Goal: Information Seeking & Learning: Learn about a topic

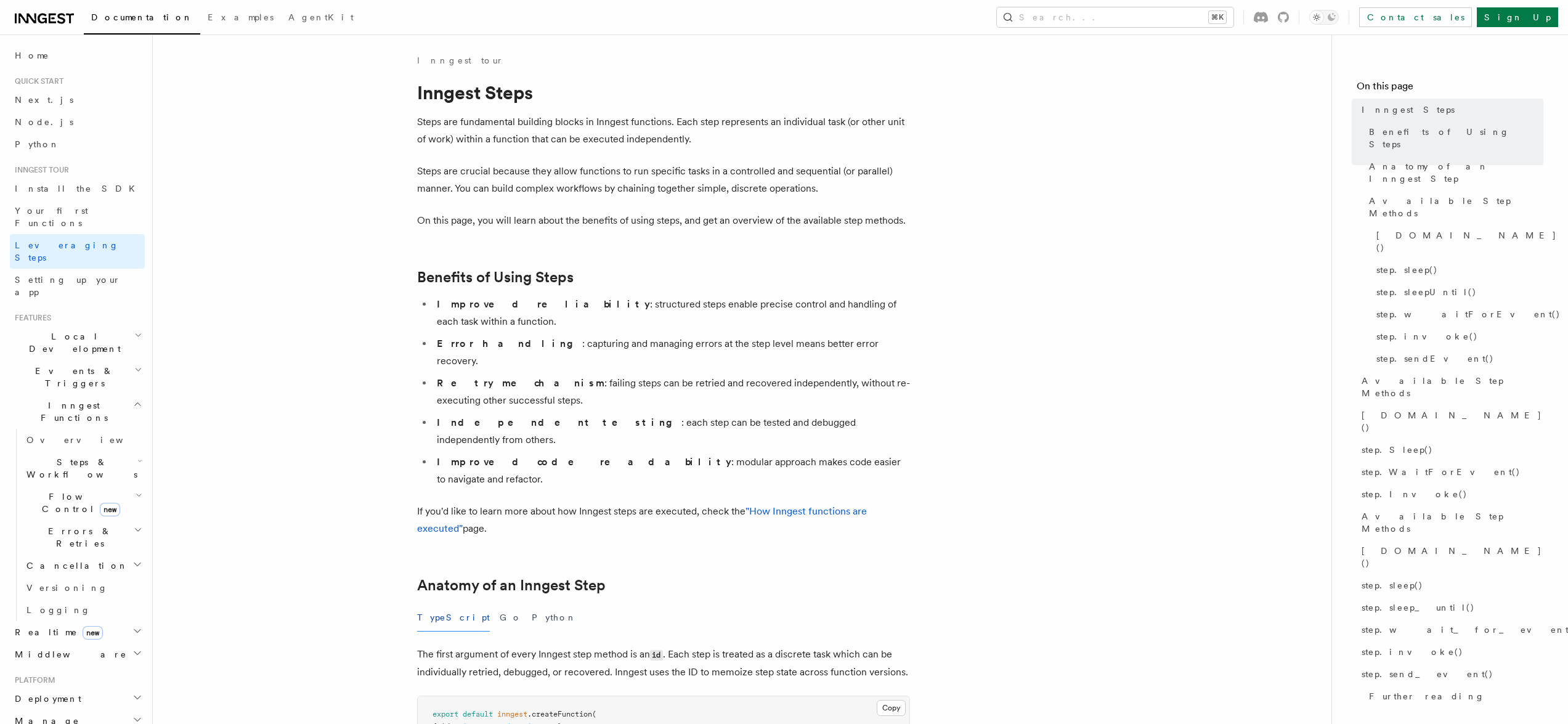
drag, startPoint x: 956, startPoint y: 296, endPoint x: 961, endPoint y: 468, distance: 172.1
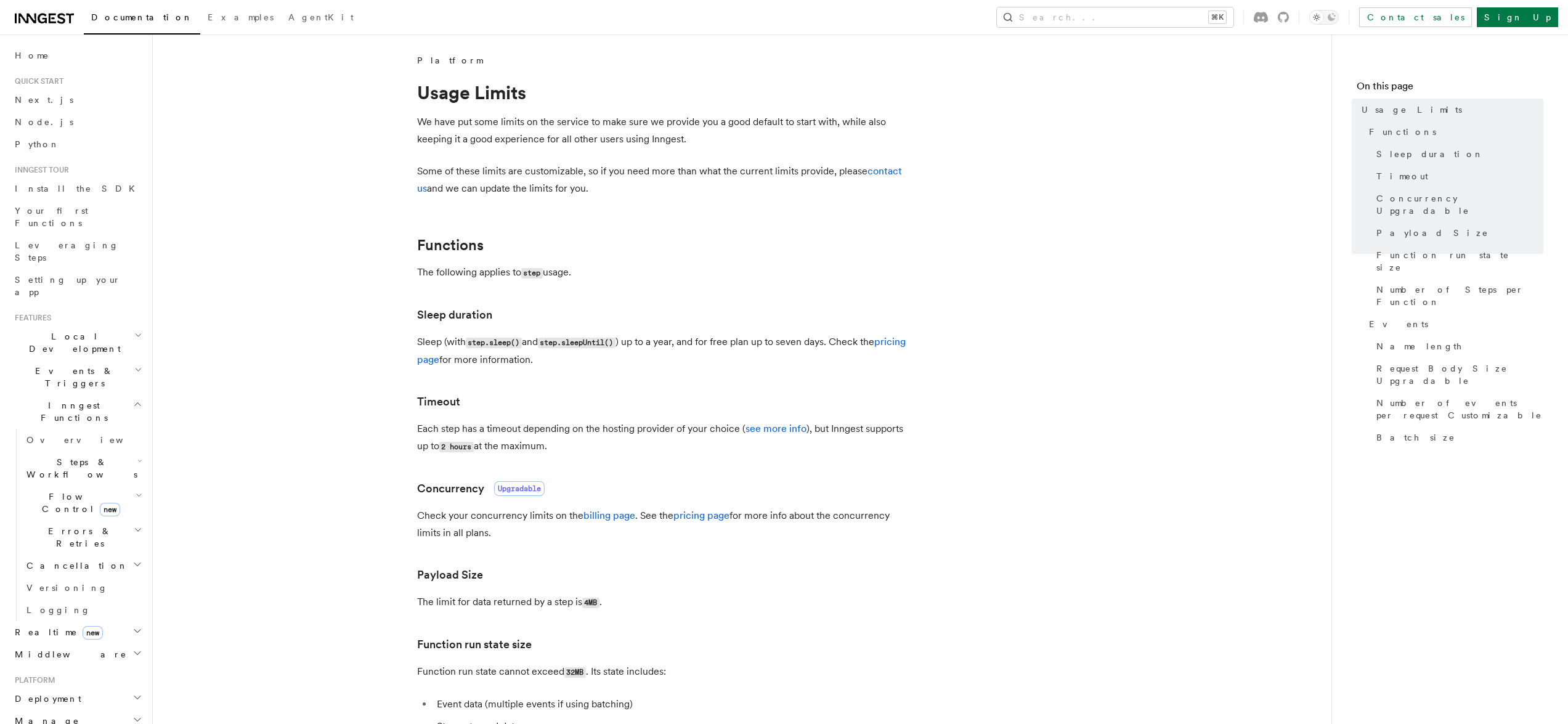
click at [638, 438] on p "Each step has a timeout depending on the hosting provider of your choice ( see …" at bounding box center [664, 437] width 493 height 35
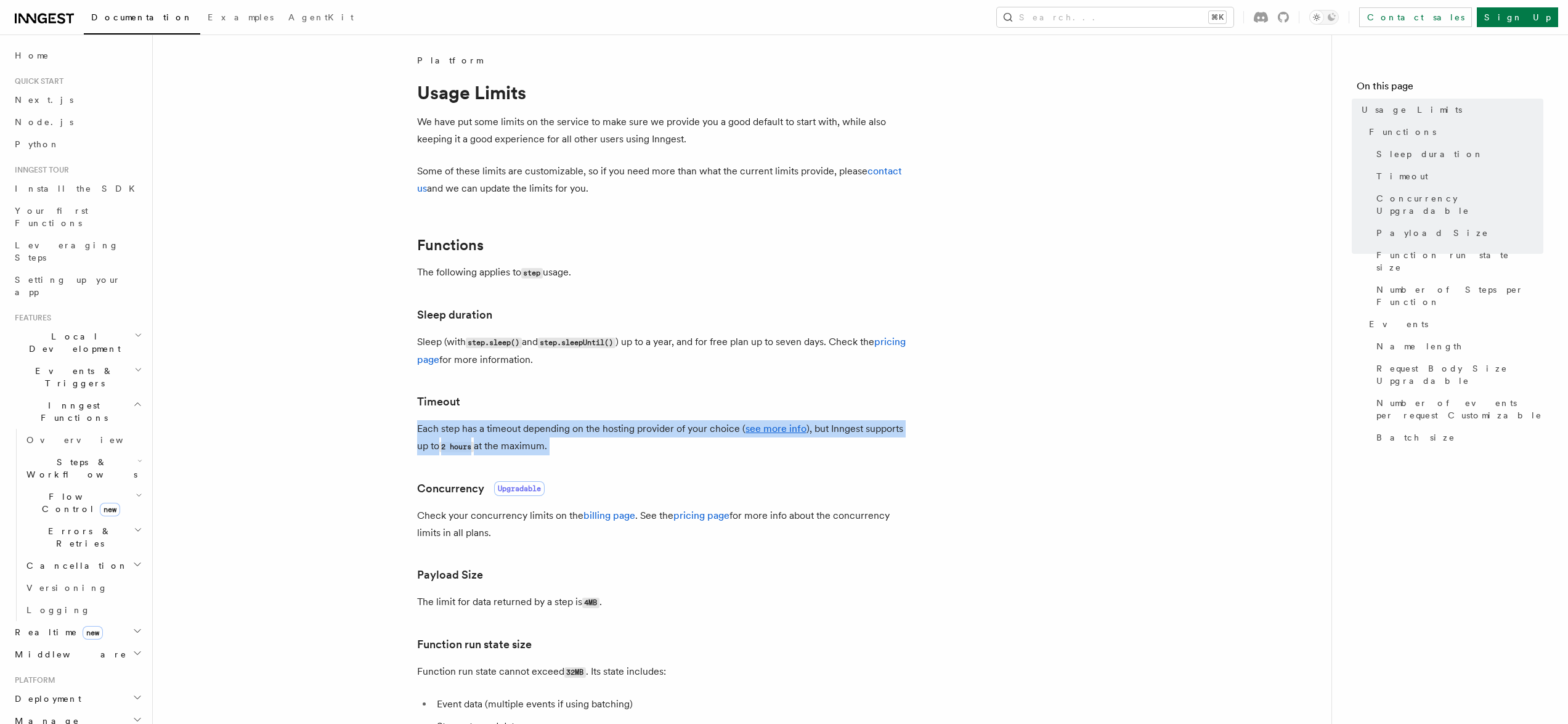
click at [638, 438] on p "Each step has a timeout depending on the hosting provider of your choice ( see …" at bounding box center [664, 437] width 493 height 35
click at [653, 442] on p "Each step has a timeout depending on the hosting provider of your choice ( see …" at bounding box center [664, 437] width 493 height 35
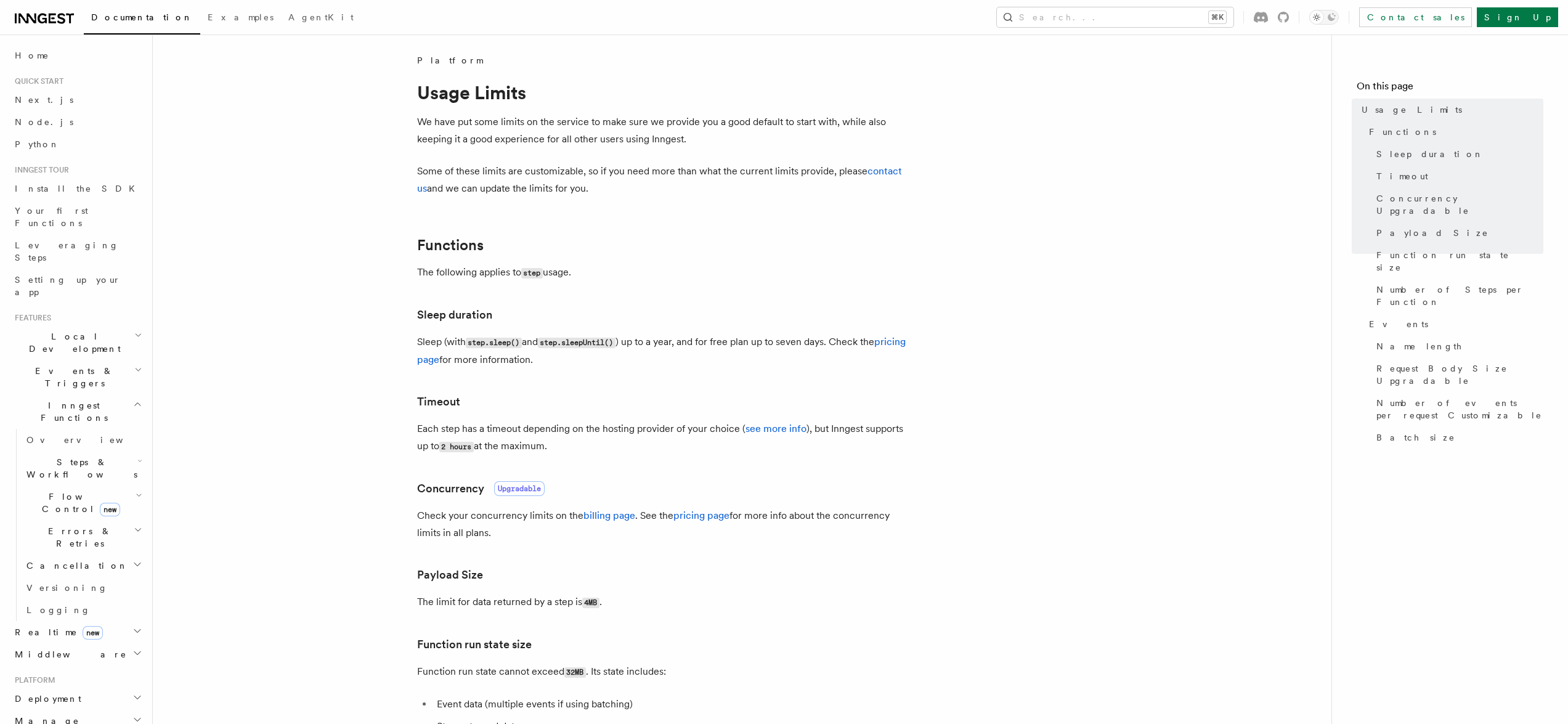
click at [653, 442] on p "Each step has a timeout depending on the hosting provider of your choice ( see …" at bounding box center [664, 437] width 493 height 35
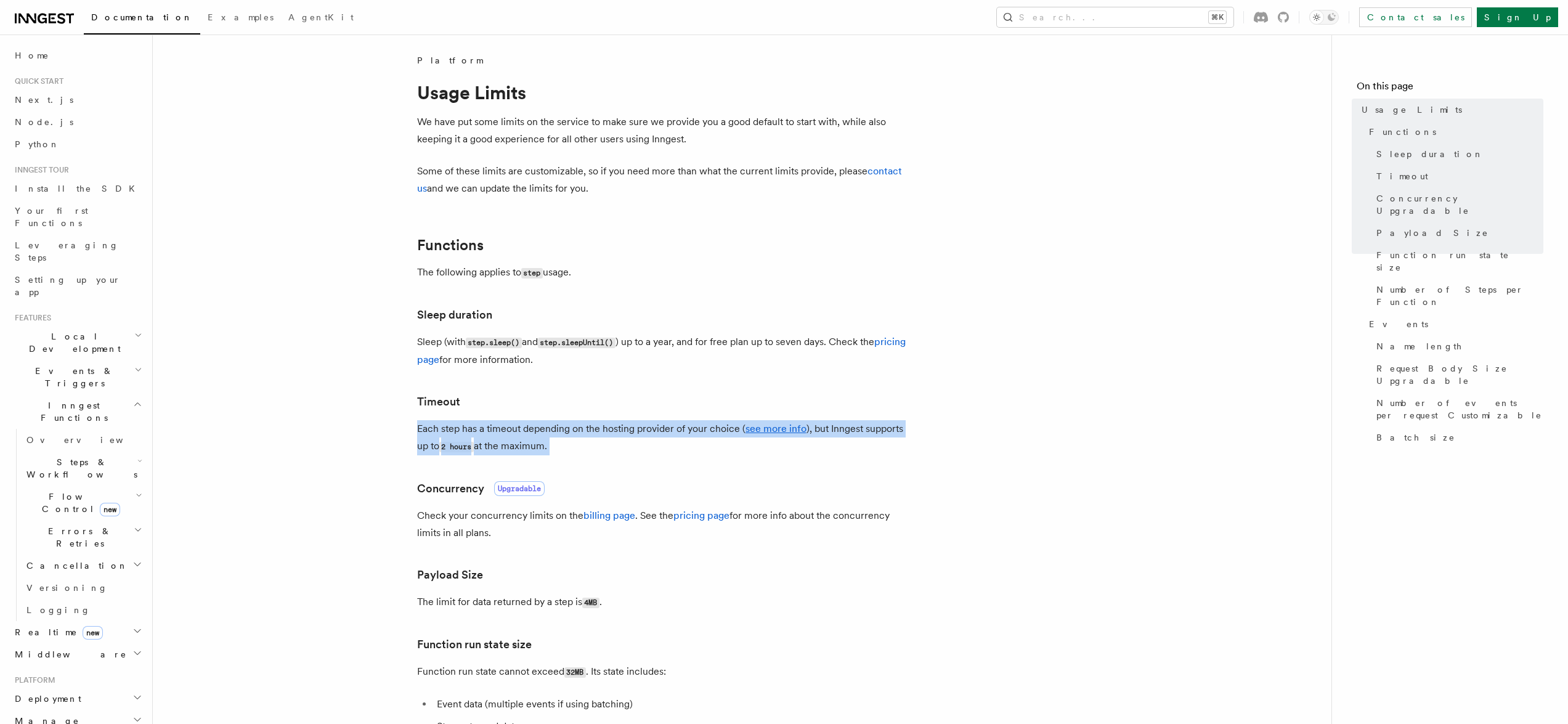
click at [653, 442] on p "Each step has a timeout depending on the hosting provider of your choice ( see …" at bounding box center [664, 437] width 493 height 35
click at [662, 442] on p "Each step has a timeout depending on the hosting provider of your choice ( see …" at bounding box center [664, 437] width 493 height 35
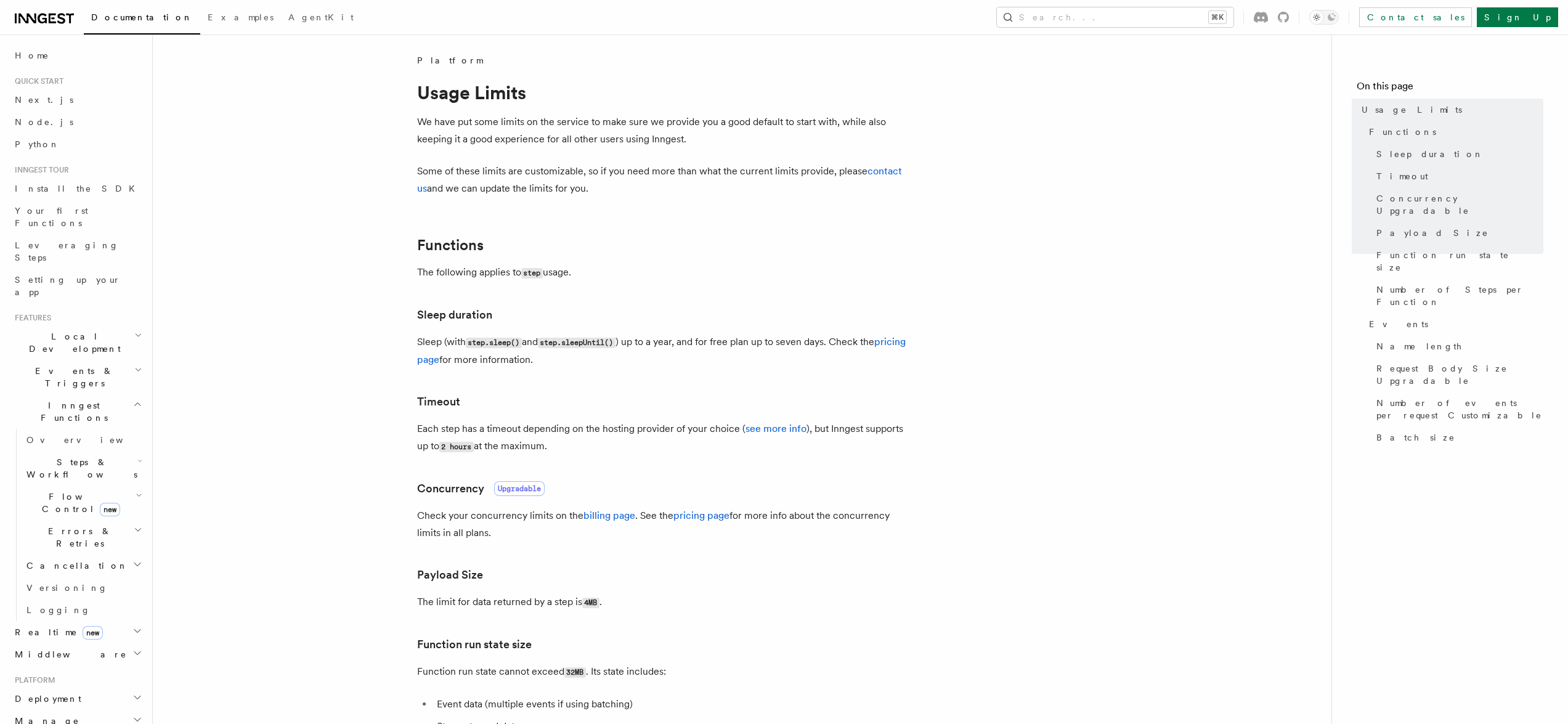
click at [662, 442] on p "Each step has a timeout depending on the hosting provider of your choice ( see …" at bounding box center [664, 437] width 493 height 35
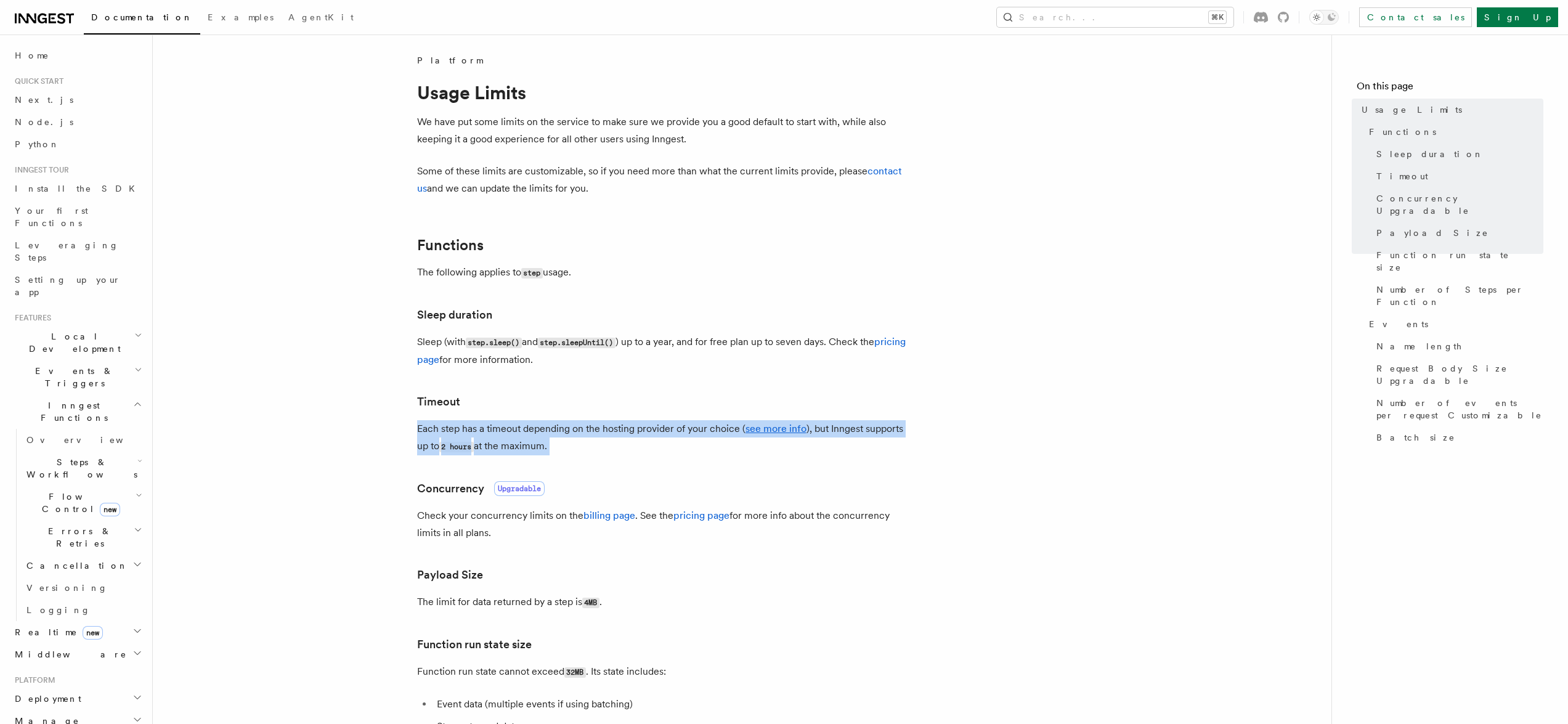
drag, startPoint x: 662, startPoint y: 442, endPoint x: 679, endPoint y: 441, distance: 17.0
click at [664, 441] on p "Each step has a timeout depending on the hosting provider of your choice ( see …" at bounding box center [664, 437] width 493 height 35
click at [679, 441] on p "Each step has a timeout depending on the hosting provider of your choice ( see …" at bounding box center [664, 437] width 493 height 35
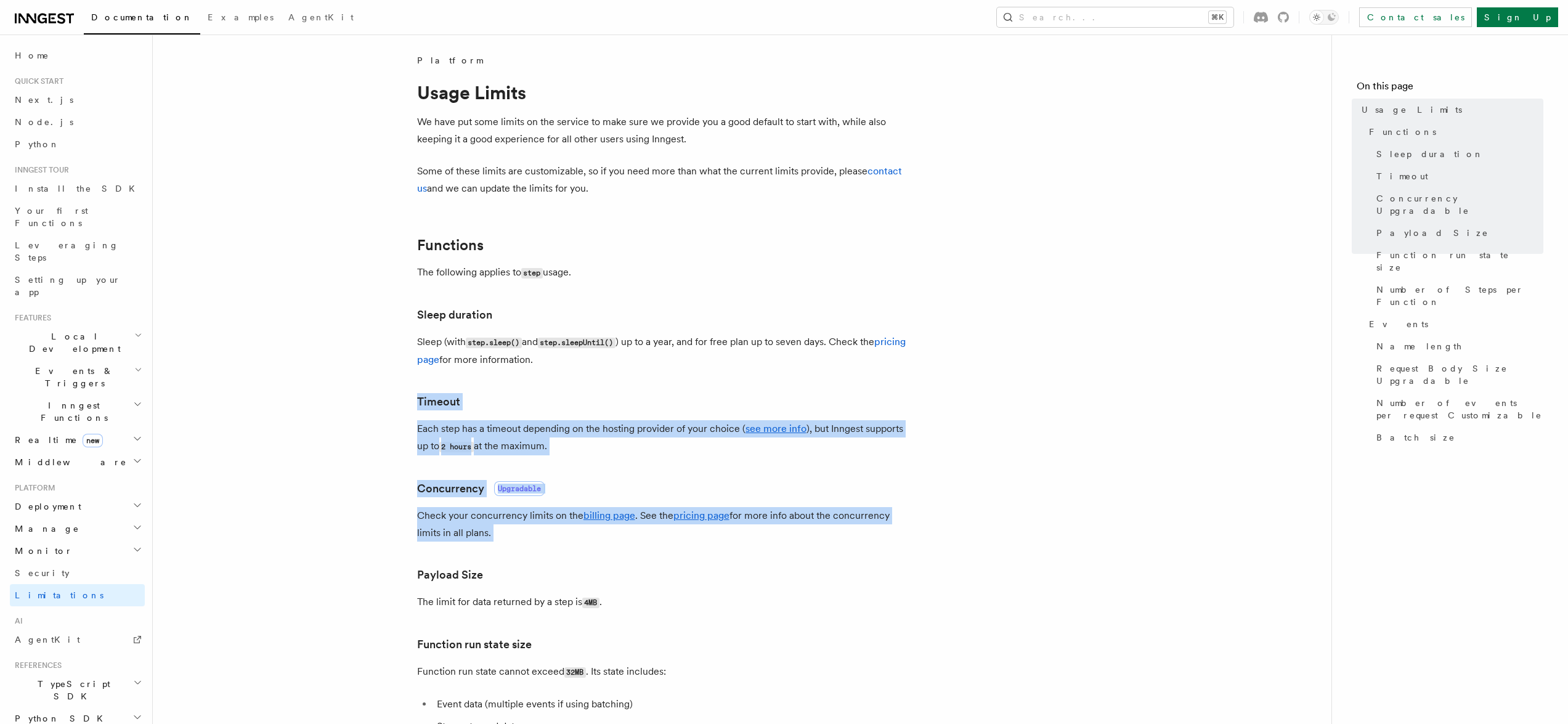
drag, startPoint x: 971, startPoint y: 528, endPoint x: 976, endPoint y: 388, distance: 140.1
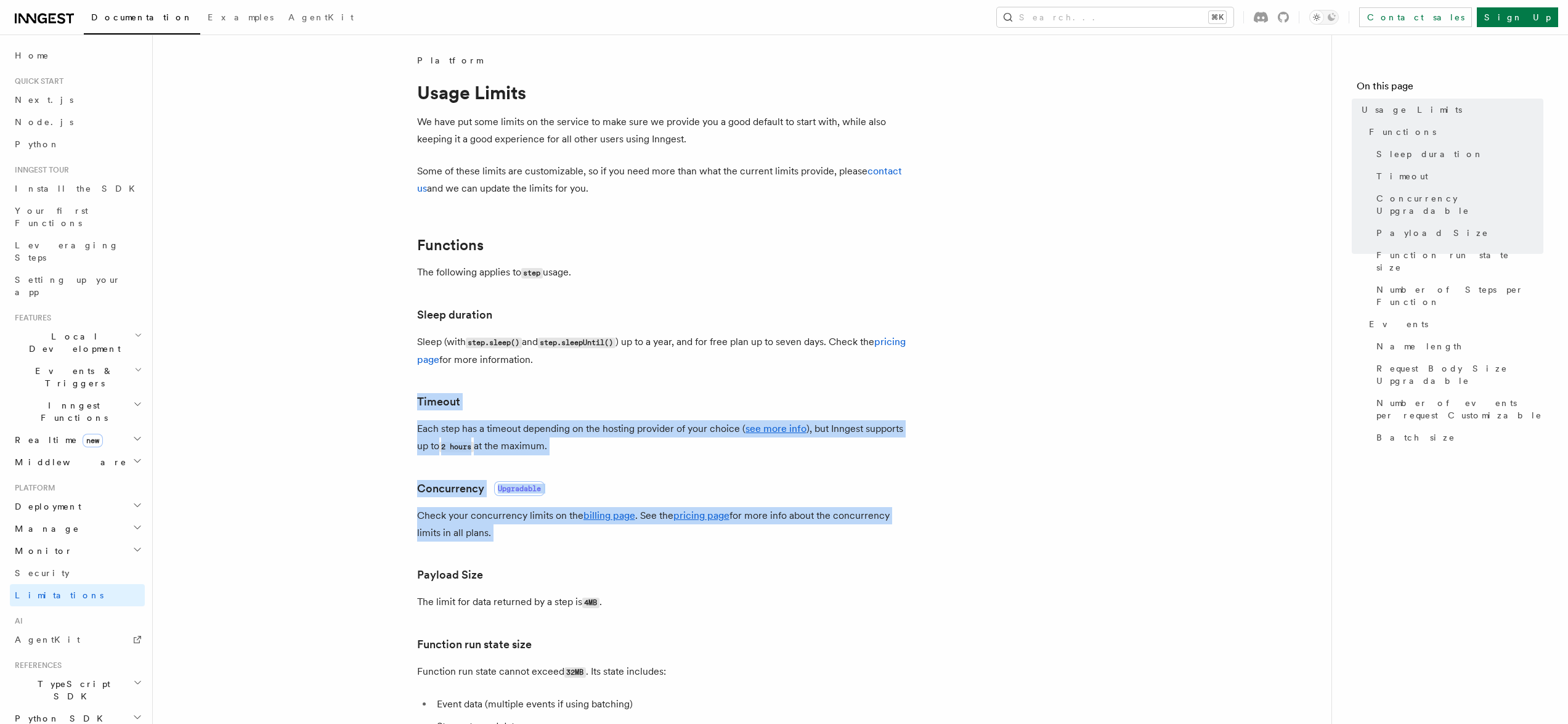
drag, startPoint x: 976, startPoint y: 388, endPoint x: 935, endPoint y: 528, distance: 145.9
drag, startPoint x: 935, startPoint y: 528, endPoint x: 933, endPoint y: 390, distance: 138.0
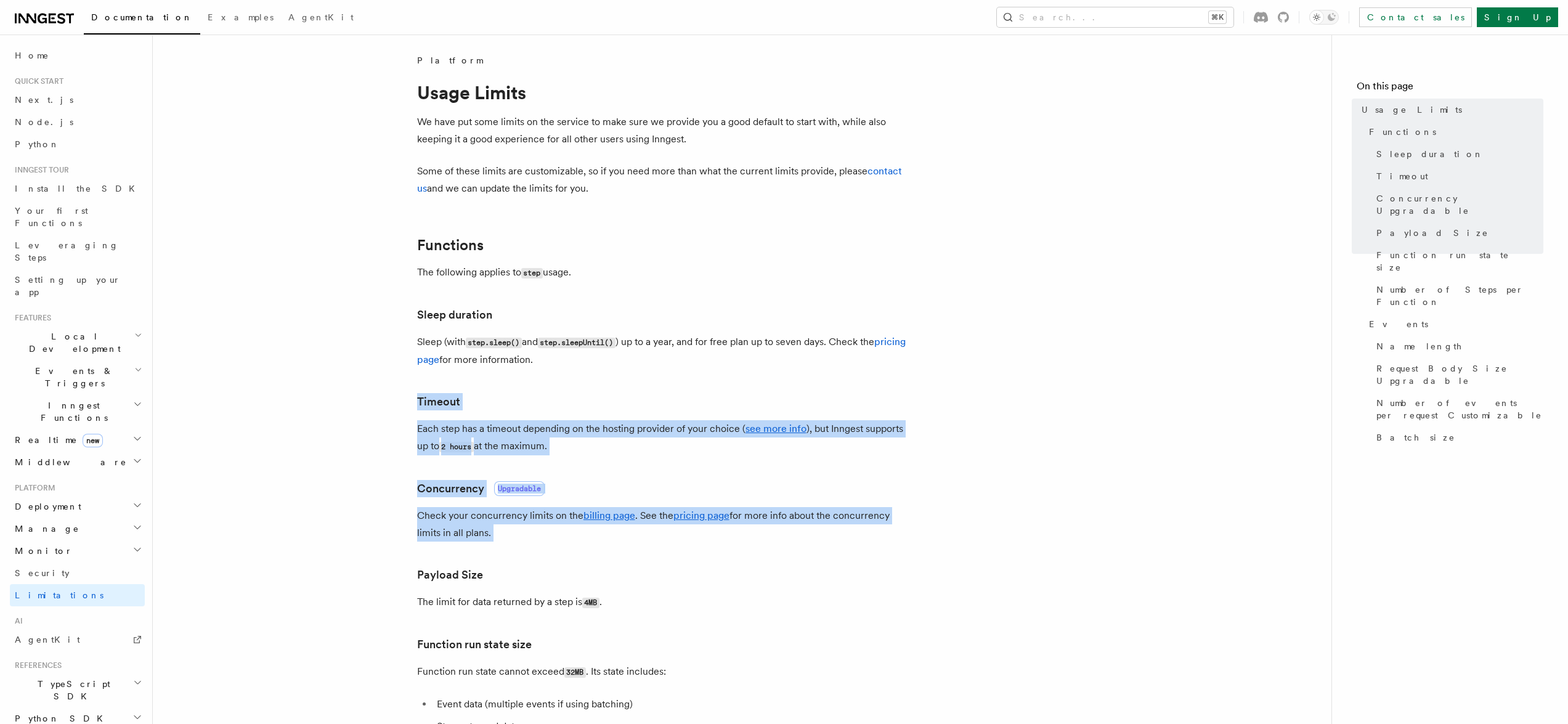
drag, startPoint x: 933, startPoint y: 389, endPoint x: 929, endPoint y: 533, distance: 144.1
drag, startPoint x: 933, startPoint y: 520, endPoint x: 940, endPoint y: 386, distance: 134.2
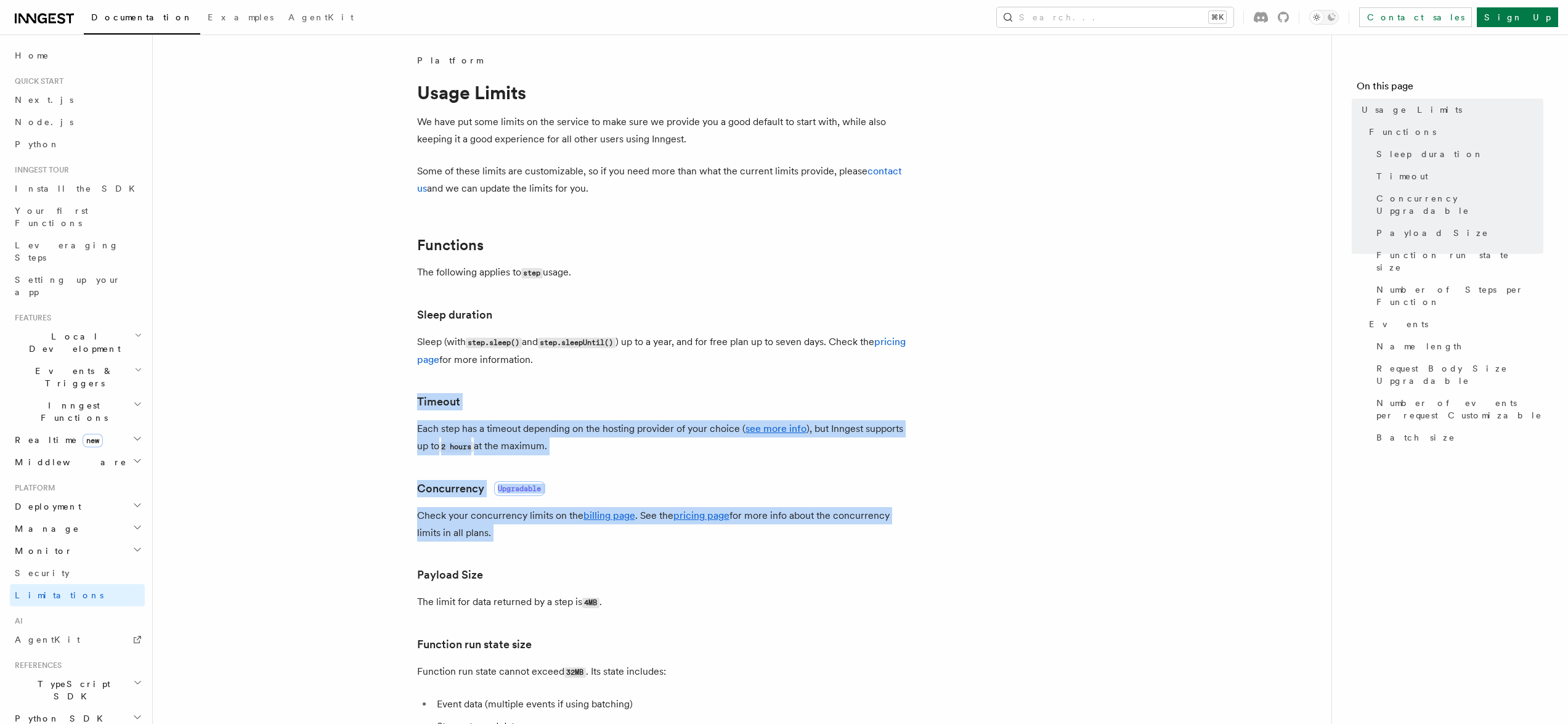
drag, startPoint x: 940, startPoint y: 386, endPoint x: 933, endPoint y: 531, distance: 145.2
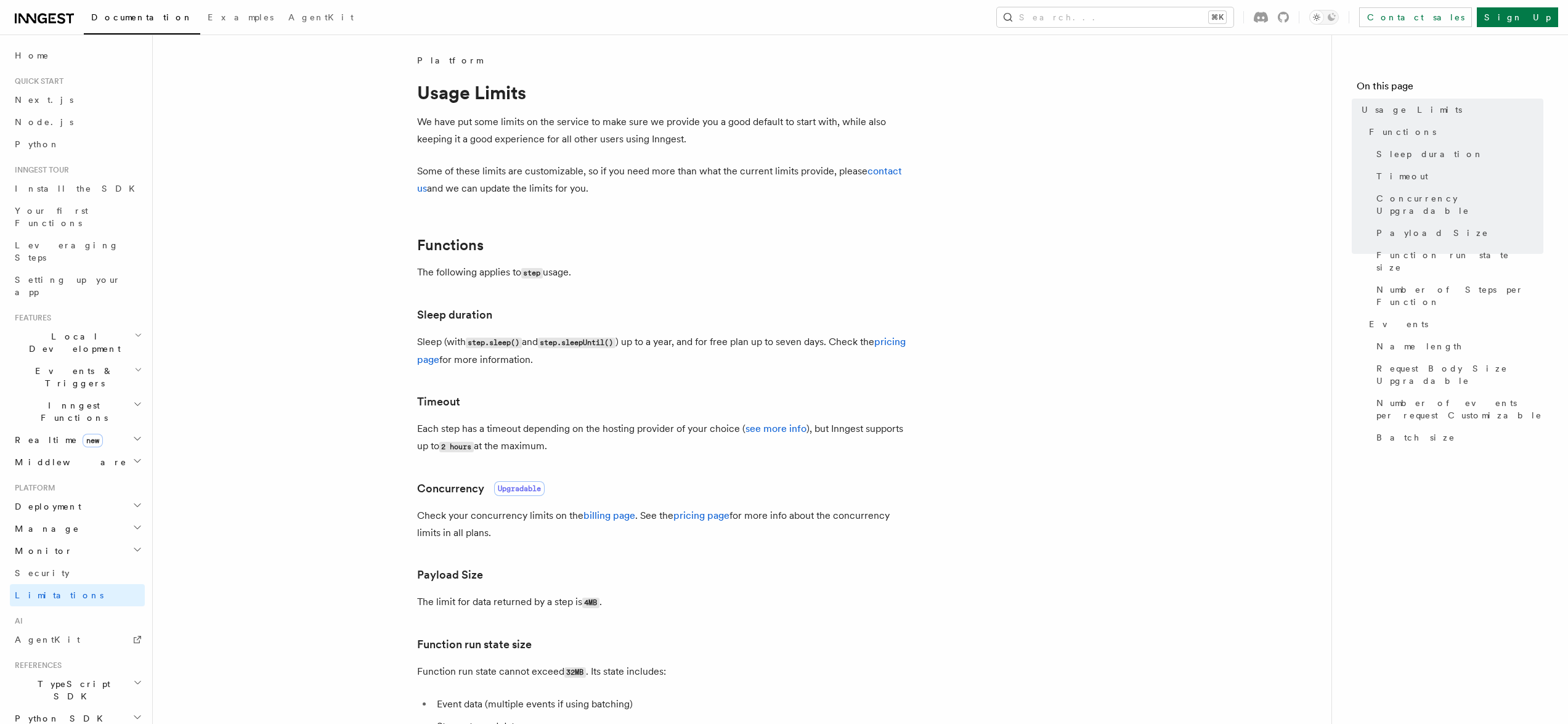
scroll to position [146, 0]
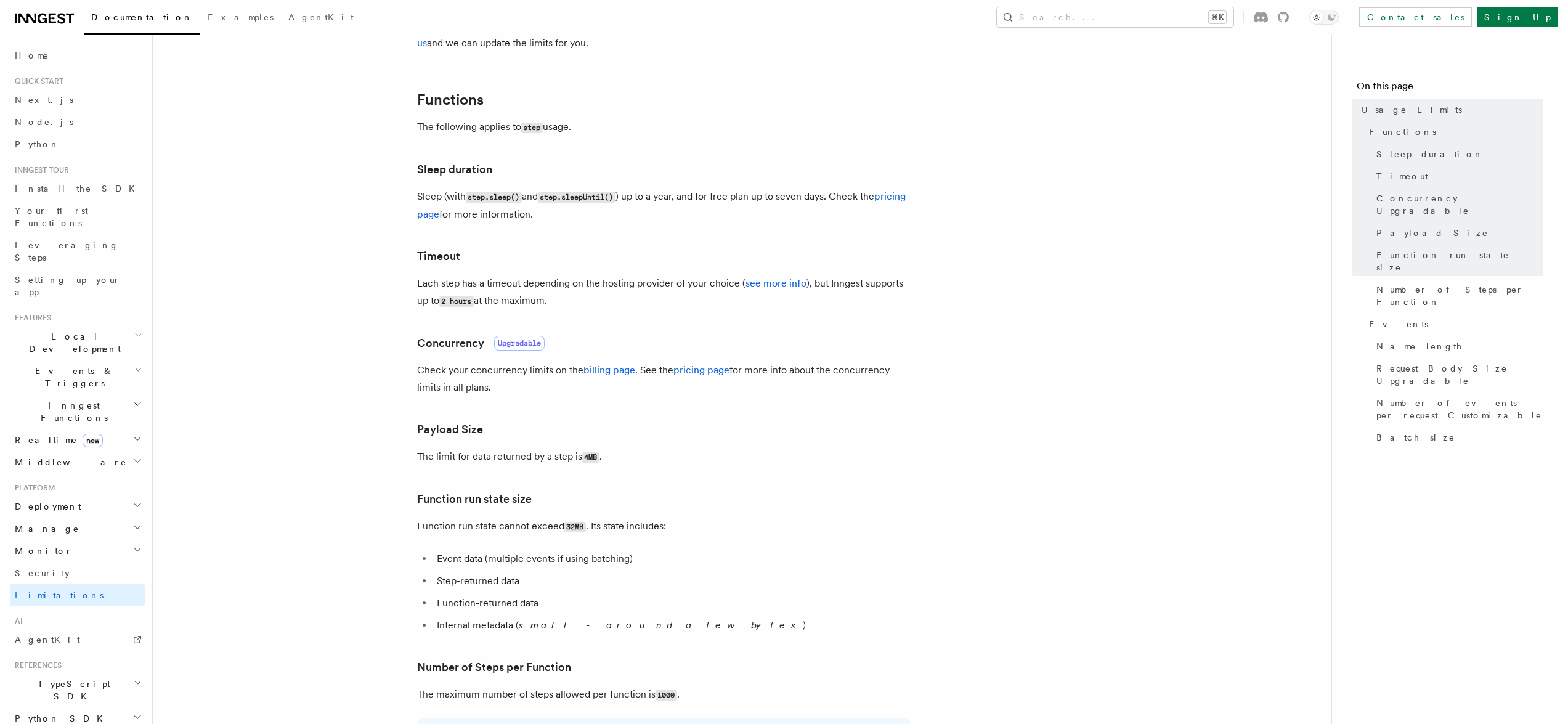
drag, startPoint x: 988, startPoint y: 225, endPoint x: 953, endPoint y: 391, distance: 169.6
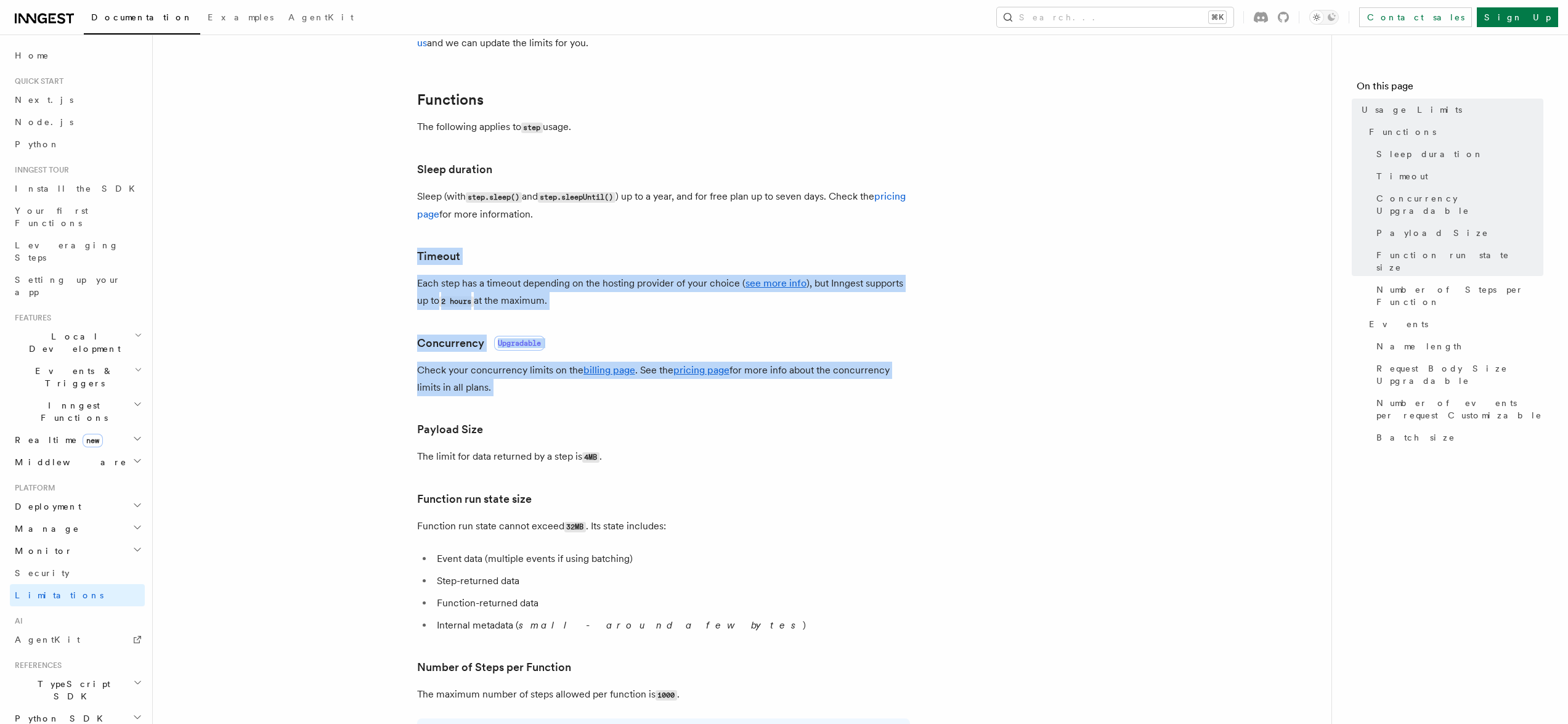
drag, startPoint x: 953, startPoint y: 391, endPoint x: 973, endPoint y: 244, distance: 148.4
drag, startPoint x: 973, startPoint y: 244, endPoint x: 968, endPoint y: 397, distance: 153.1
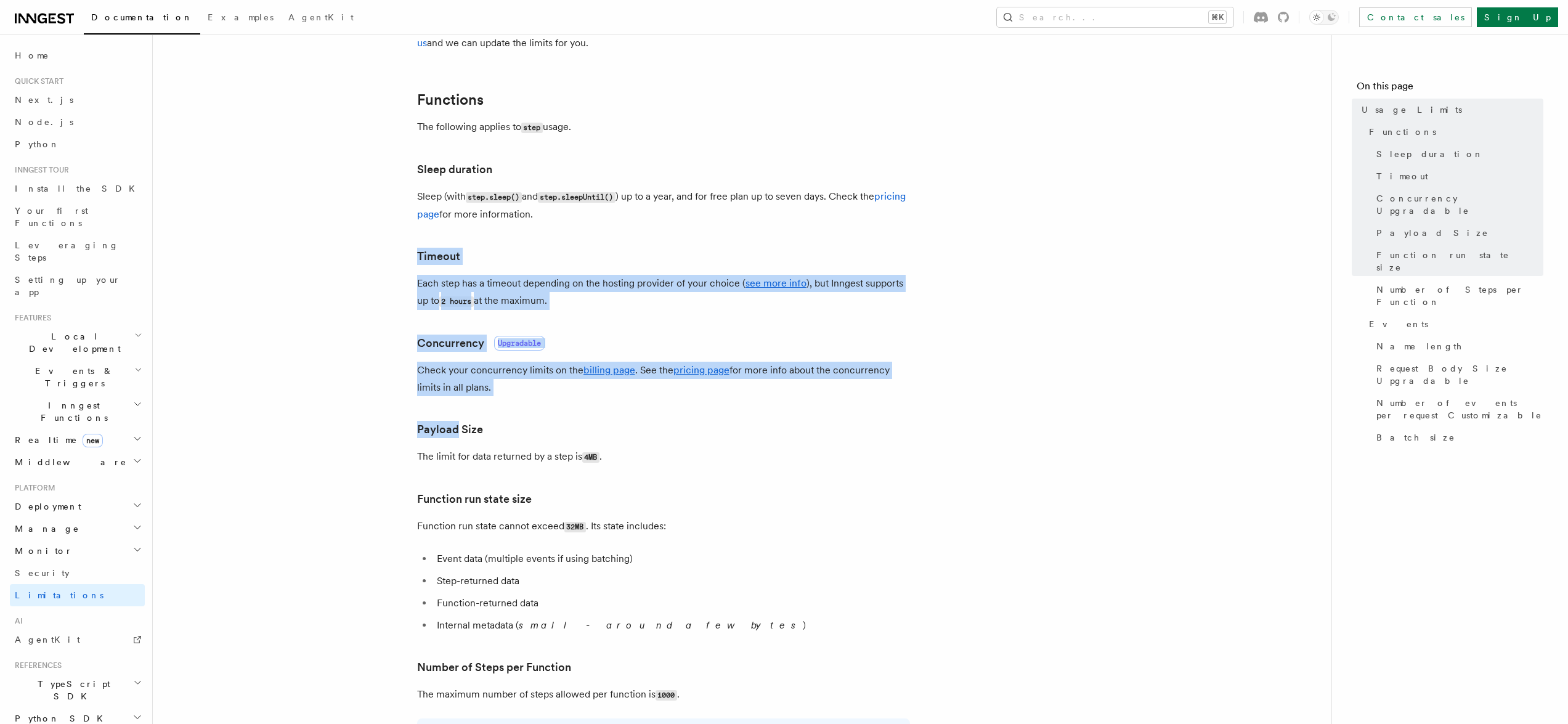
drag, startPoint x: 968, startPoint y: 397, endPoint x: 962, endPoint y: 241, distance: 156.1
drag, startPoint x: 962, startPoint y: 241, endPoint x: 958, endPoint y: 388, distance: 147.1
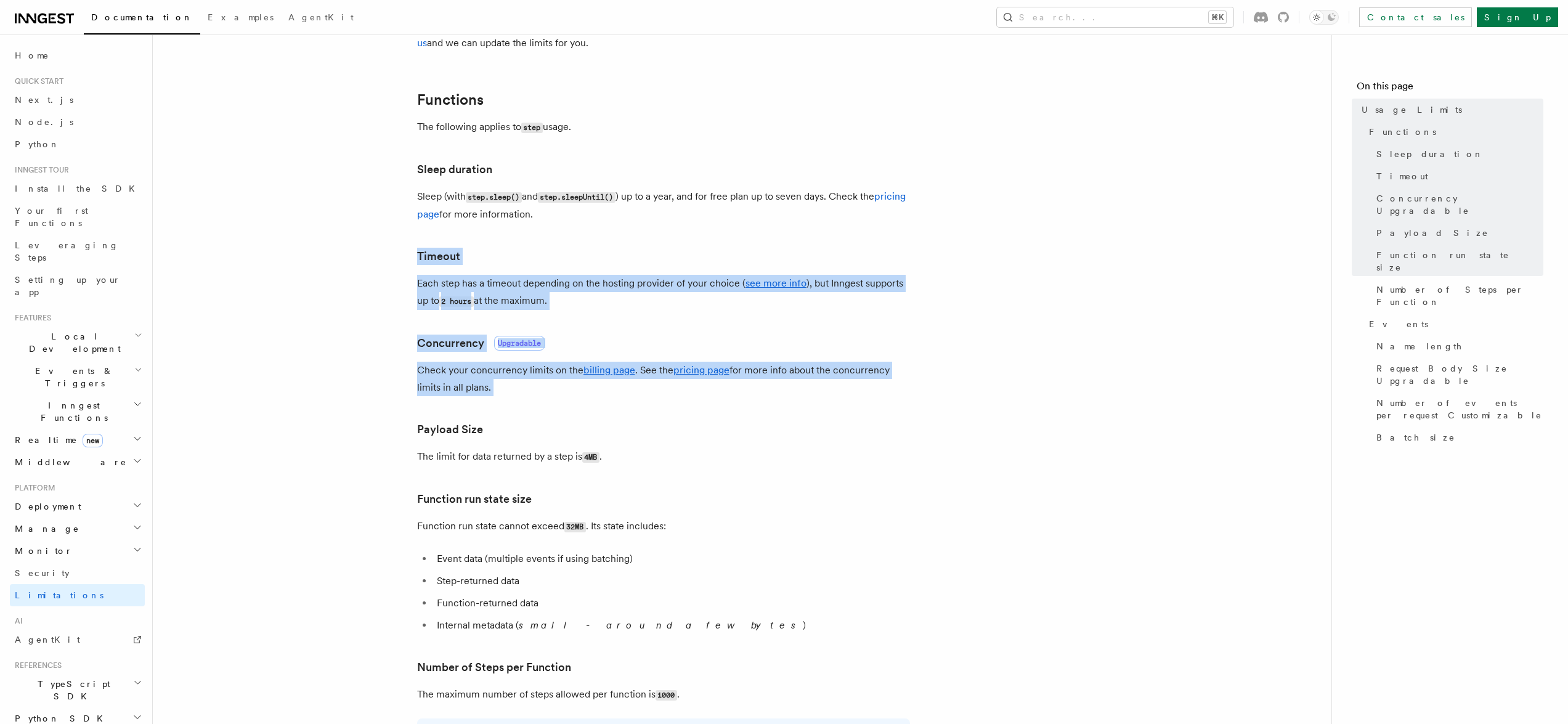
drag, startPoint x: 958, startPoint y: 388, endPoint x: 950, endPoint y: 245, distance: 143.2
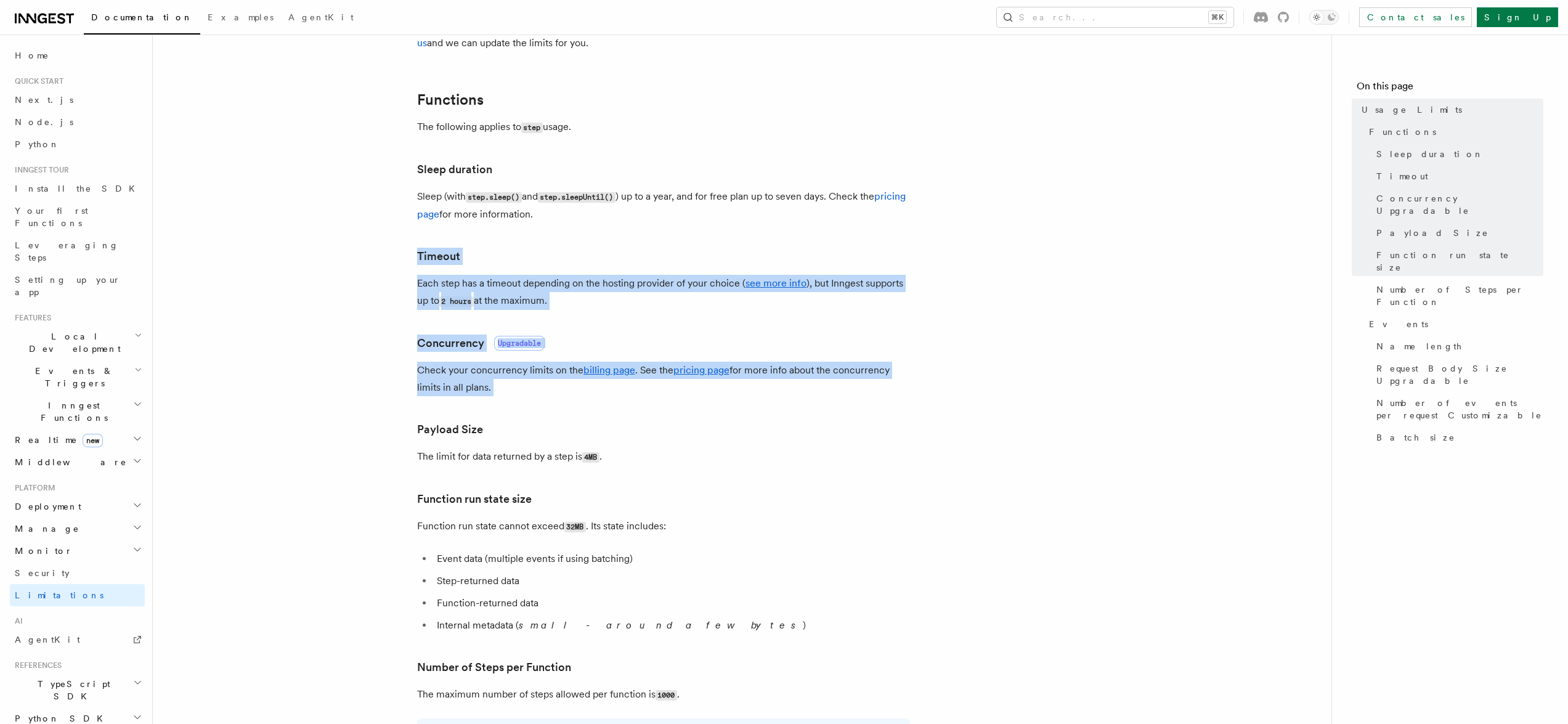
drag, startPoint x: 950, startPoint y: 245, endPoint x: 937, endPoint y: 389, distance: 144.6
drag, startPoint x: 937, startPoint y: 389, endPoint x: 948, endPoint y: 231, distance: 158.4
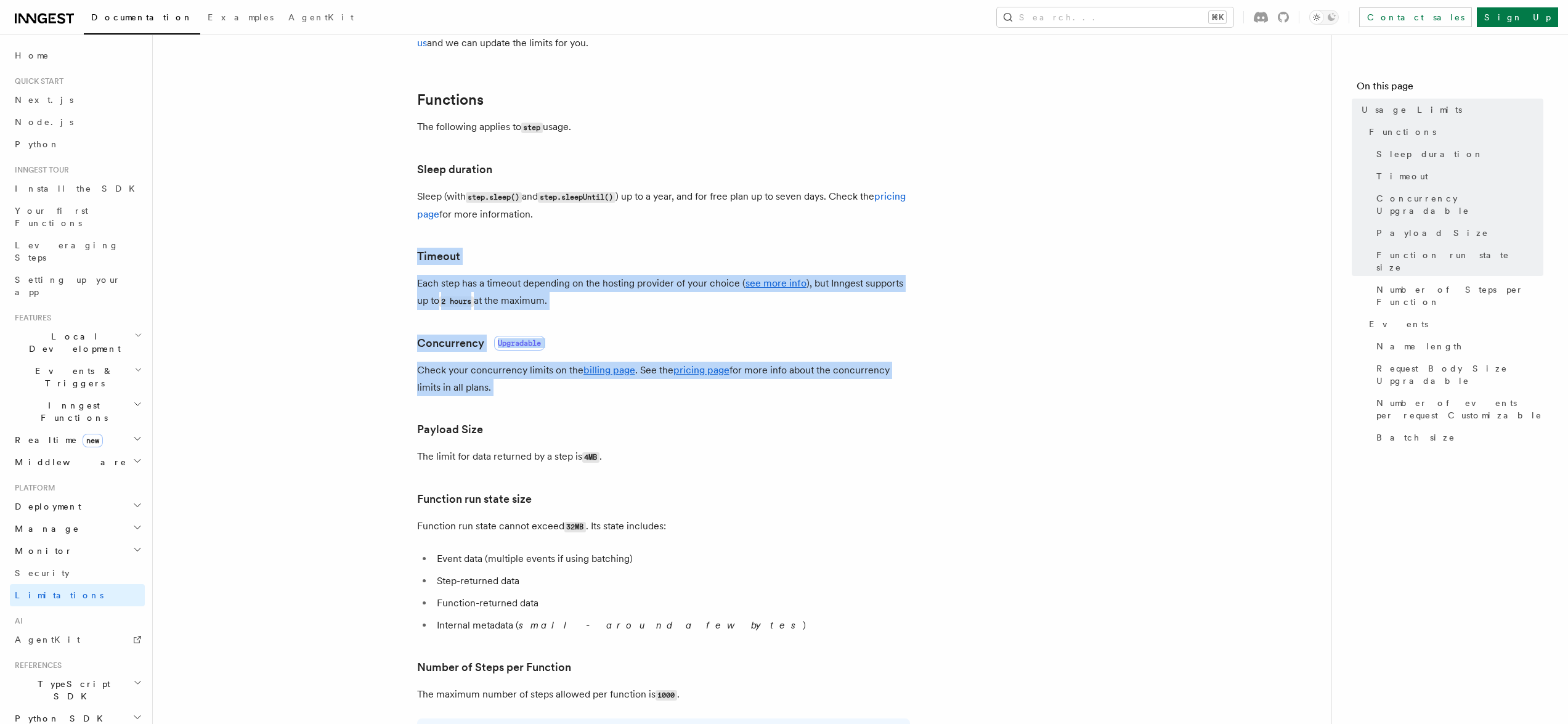
drag, startPoint x: 948, startPoint y: 231, endPoint x: 956, endPoint y: 389, distance: 158.2
drag, startPoint x: 955, startPoint y: 390, endPoint x: 956, endPoint y: 222, distance: 168.0
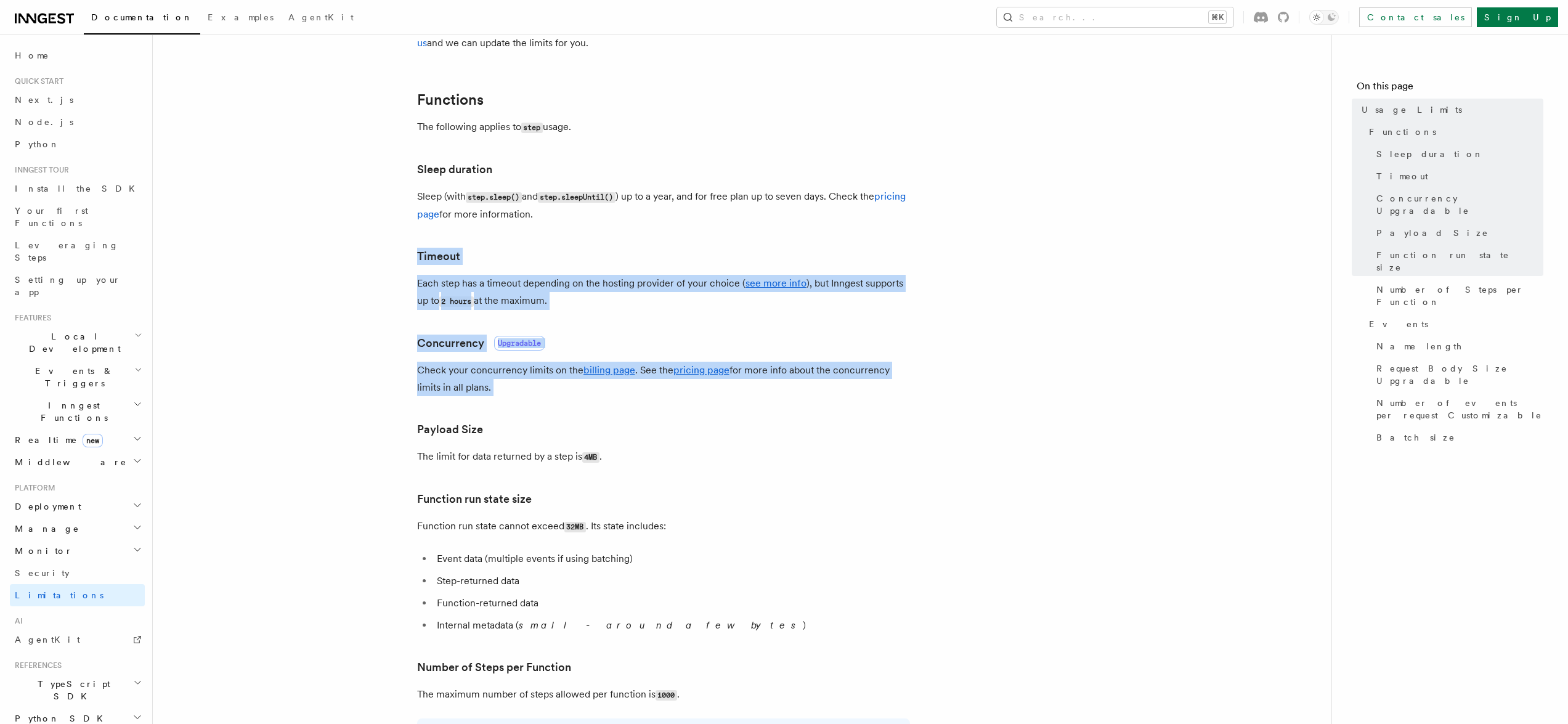
drag, startPoint x: 956, startPoint y: 266, endPoint x: 956, endPoint y: 397, distance: 131.0
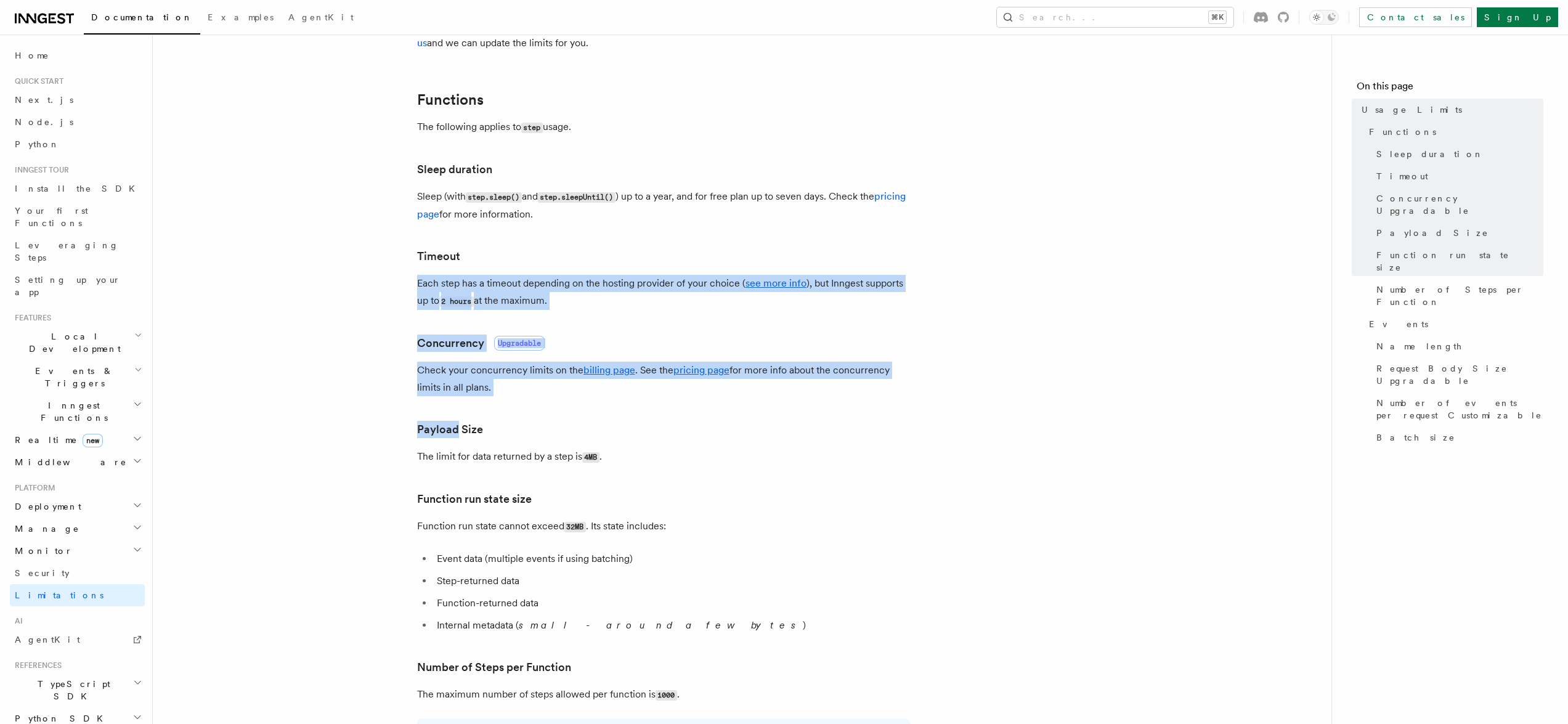
drag, startPoint x: 956, startPoint y: 397, endPoint x: 964, endPoint y: 251, distance: 146.2
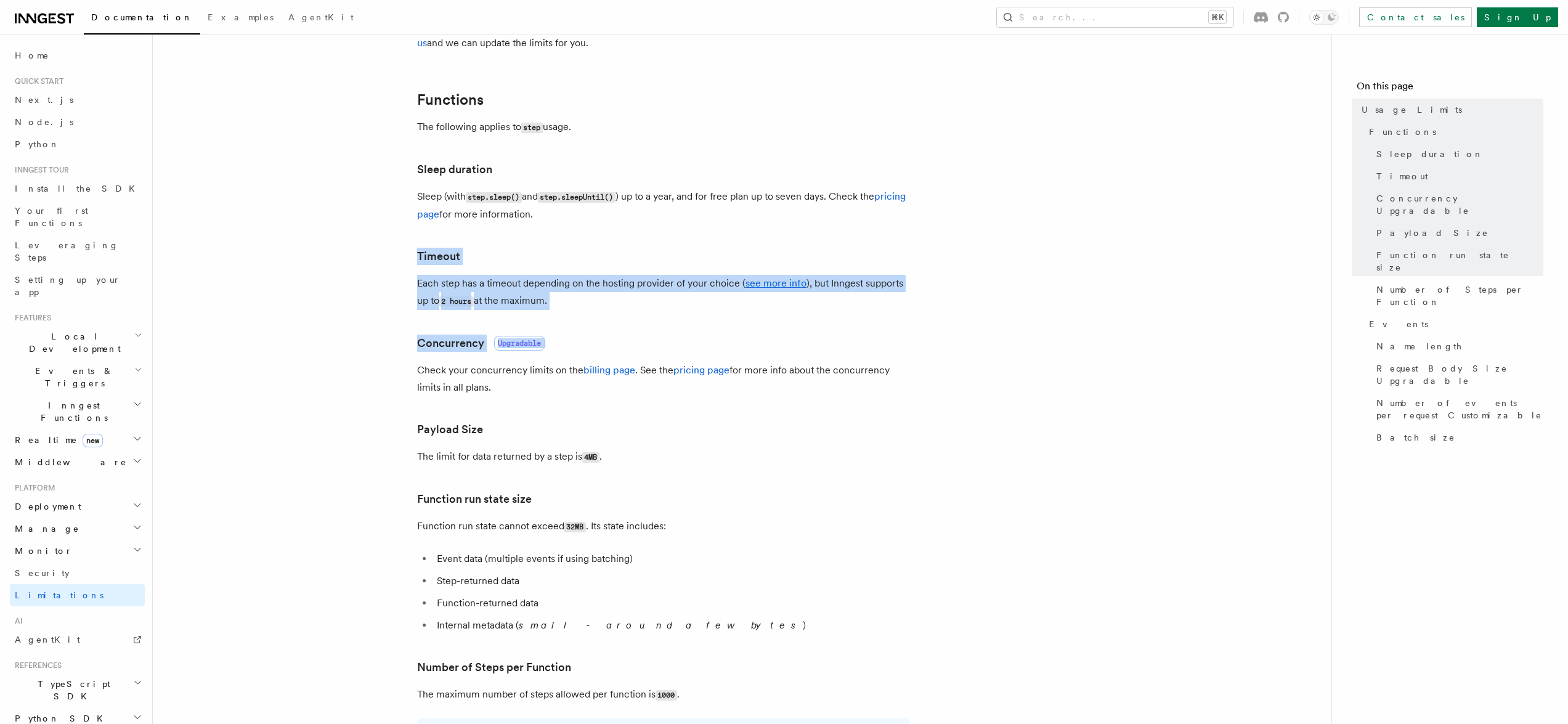
drag, startPoint x: 964, startPoint y: 270, endPoint x: 966, endPoint y: 363, distance: 93.0
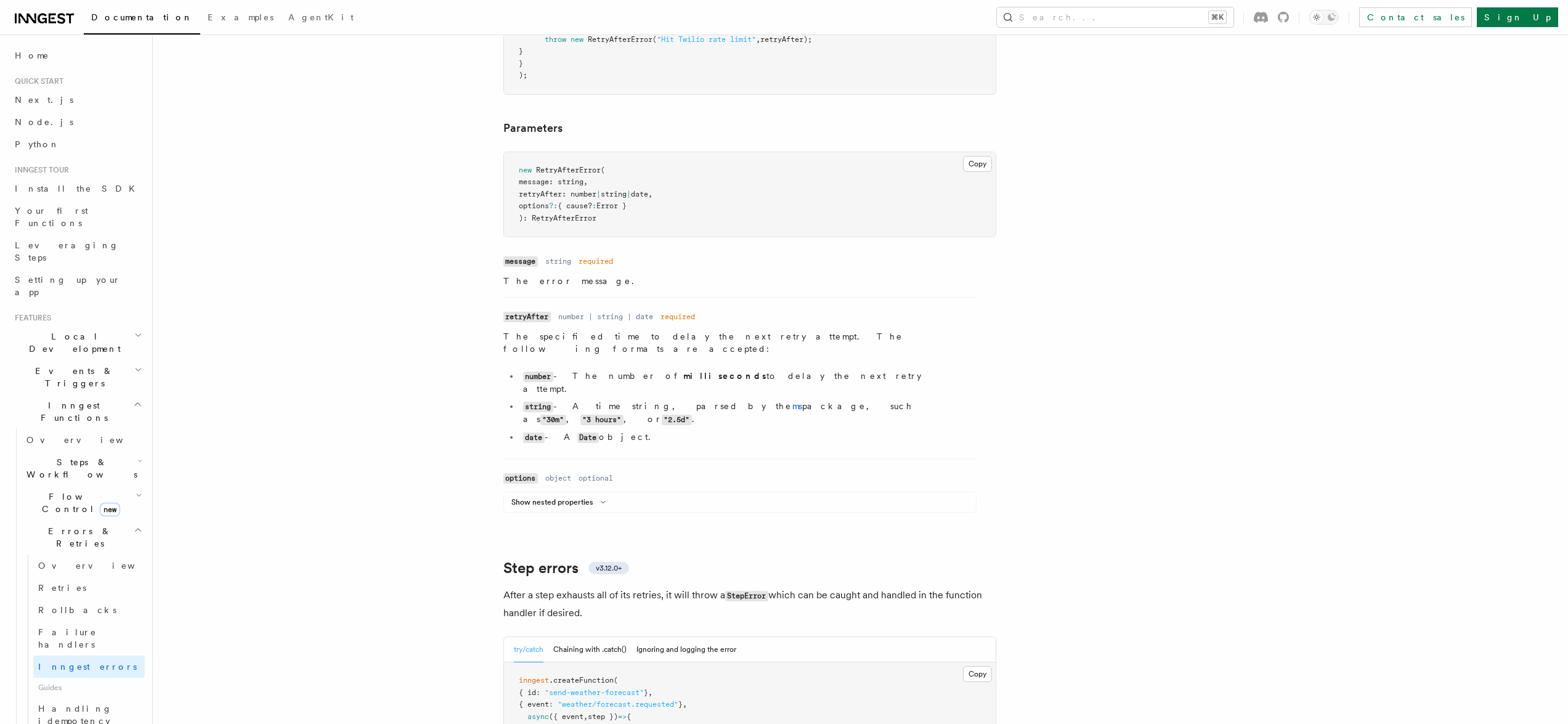
scroll to position [1810, 0]
